Goal: Find specific page/section: Find specific page/section

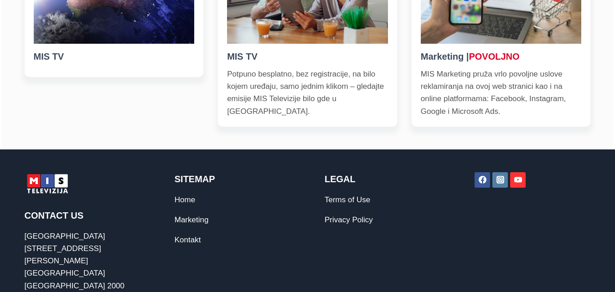
scroll to position [432, 0]
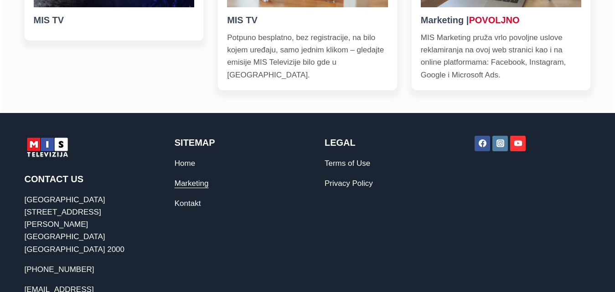
click at [197, 183] on link "Marketing" at bounding box center [192, 183] width 34 height 9
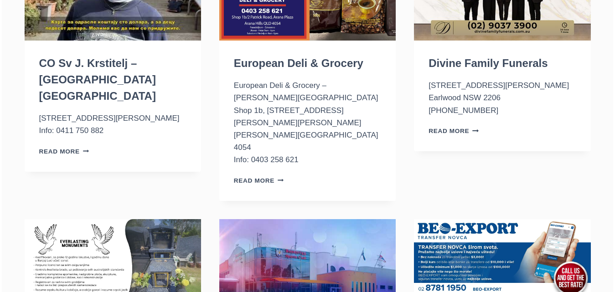
scroll to position [468, 0]
